Goal: Task Accomplishment & Management: Manage account settings

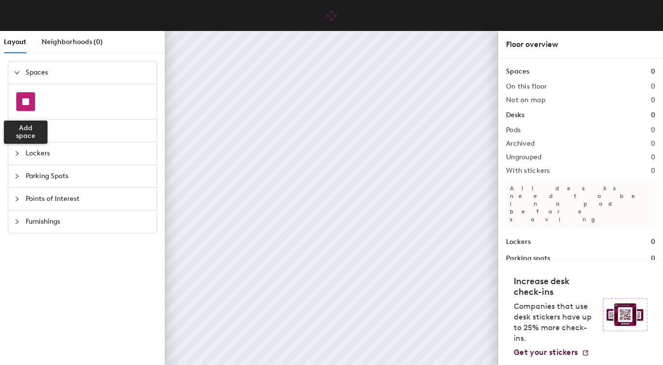
click at [29, 102] on rect at bounding box center [25, 101] width 7 height 7
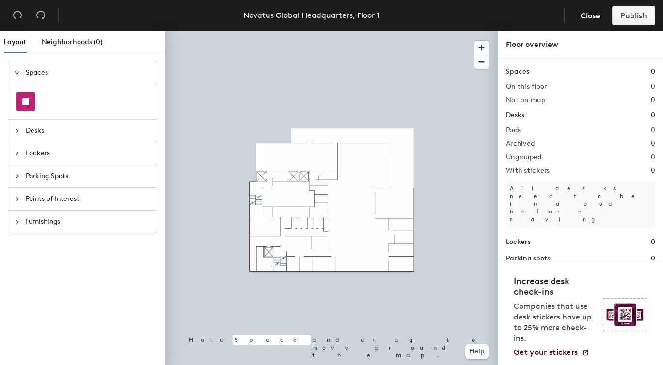
click at [21, 105] on div at bounding box center [25, 102] width 18 height 18
click at [16, 194] on div at bounding box center [20, 199] width 12 height 11
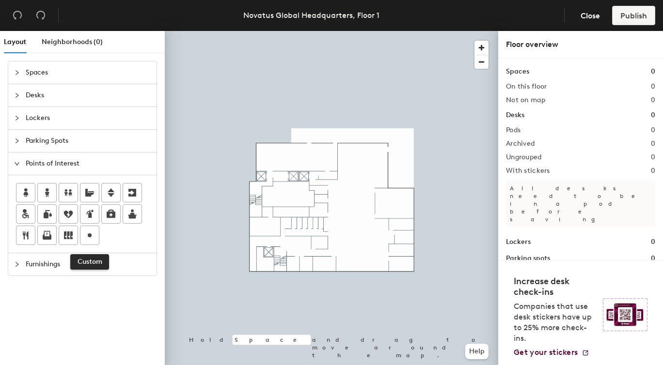
drag, startPoint x: 91, startPoint y: 229, endPoint x: 158, endPoint y: 220, distance: 67.0
click at [91, 230] on icon at bounding box center [90, 236] width 12 height 12
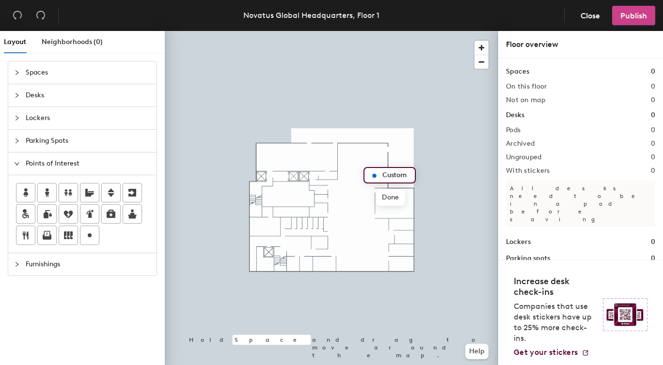
click at [638, 14] on span "Publish" at bounding box center [633, 15] width 27 height 9
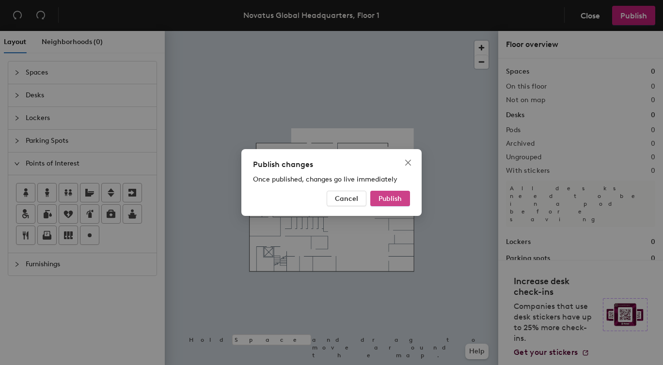
click at [382, 203] on span "Publish" at bounding box center [390, 199] width 23 height 8
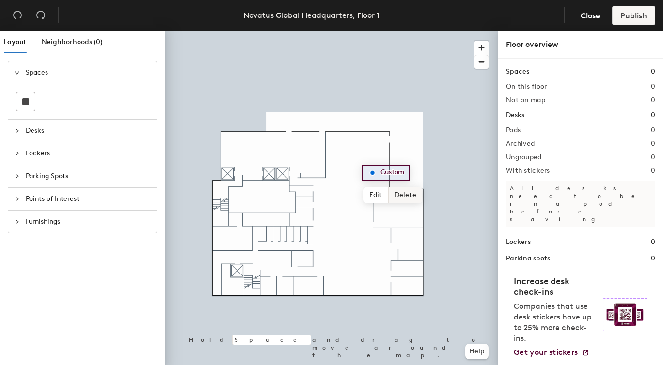
click at [404, 196] on span "Delete" at bounding box center [406, 195] width 34 height 16
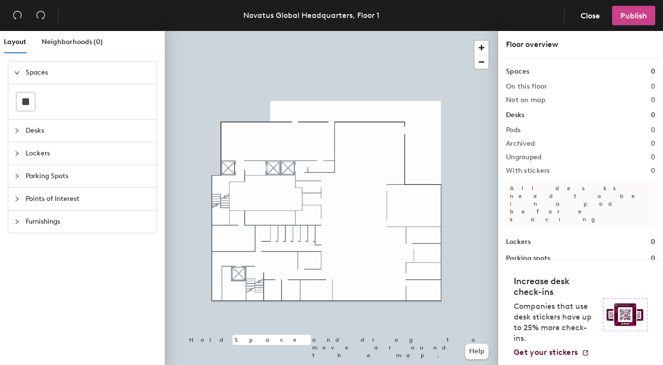
click at [631, 16] on span "Publish" at bounding box center [633, 15] width 27 height 9
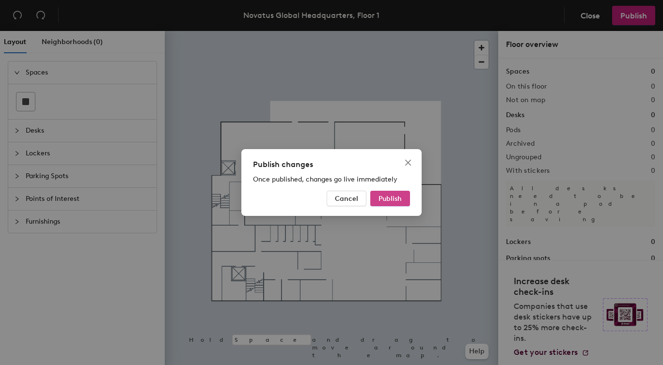
click at [386, 198] on span "Publish" at bounding box center [390, 199] width 23 height 8
